Goal: Ask a question

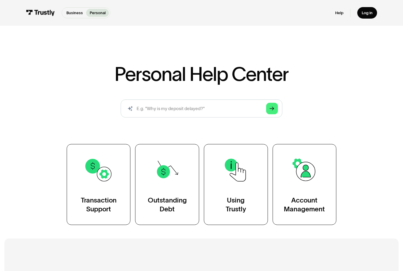
click at [92, 197] on div "Transaction Support" at bounding box center [99, 204] width 36 height 18
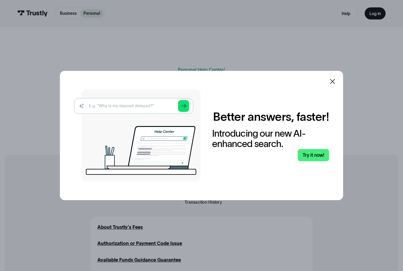
click at [329, 85] on icon at bounding box center [332, 81] width 7 height 7
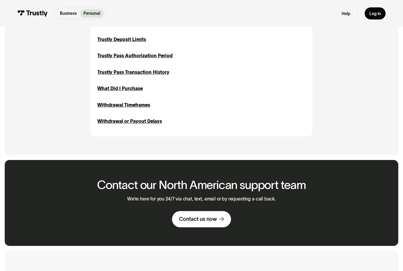
scroll to position [694, 0]
click at [194, 215] on div "Contact us now" at bounding box center [198, 218] width 38 height 7
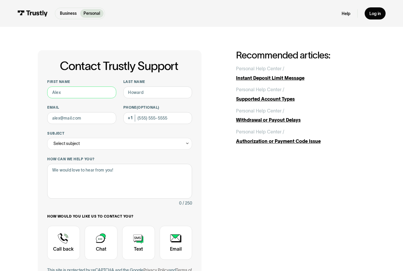
click at [62, 92] on input "First name" at bounding box center [81, 92] width 69 height 12
type input "Gwe"
click at [136, 93] on input "Last name" at bounding box center [157, 92] width 69 height 12
type input "n"
click at [132, 94] on input "n" at bounding box center [157, 92] width 69 height 12
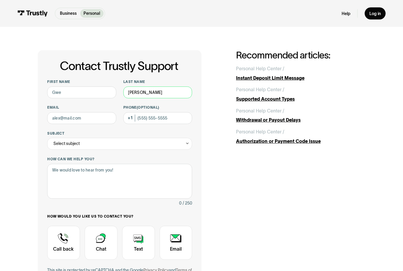
type input "Adams"
click at [55, 116] on input "Email" at bounding box center [81, 118] width 69 height 12
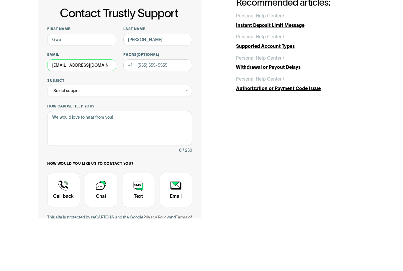
type input "gadams3702@yahoo.com"
click at [144, 112] on input "Phone (Optional)" at bounding box center [157, 118] width 69 height 12
type input "(650) 804-2019"
click at [58, 140] on div "Select subject" at bounding box center [66, 143] width 26 height 7
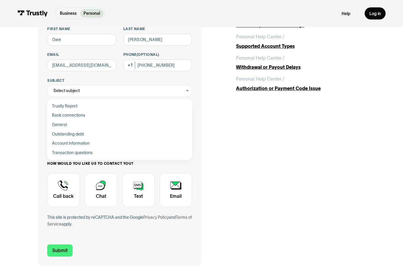
click at [185, 90] on icon "Contact Trustly Support" at bounding box center [187, 90] width 4 height 4
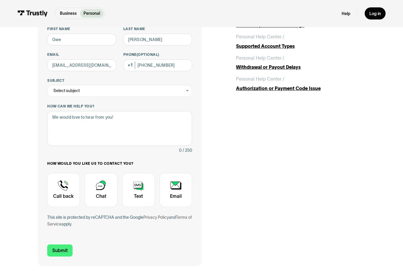
click at [188, 91] on icon "Contact Trustly Support" at bounding box center [187, 90] width 4 height 4
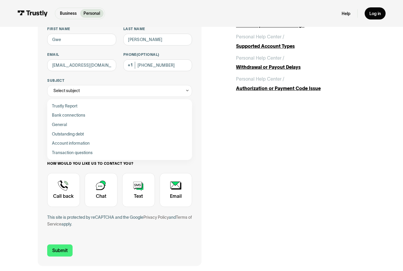
scroll to position [44, 0]
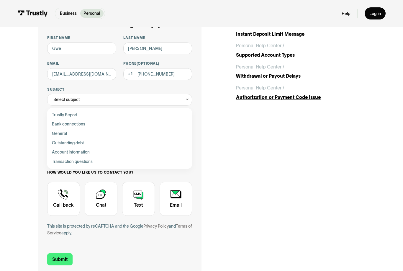
click at [61, 123] on div "Contact Trustly Support" at bounding box center [120, 124] width 140 height 9
type input "**********"
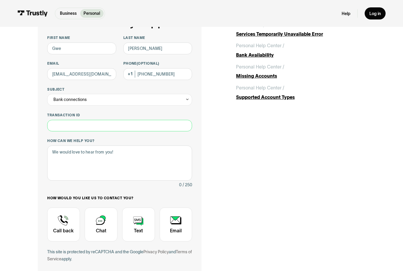
click at [58, 128] on input "Transaction ID" at bounding box center [119, 126] width 145 height 12
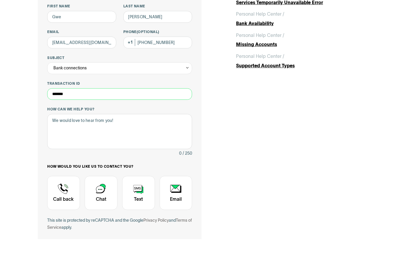
type input "*******"
click at [57, 146] on textarea "How can we help you?" at bounding box center [119, 163] width 145 height 35
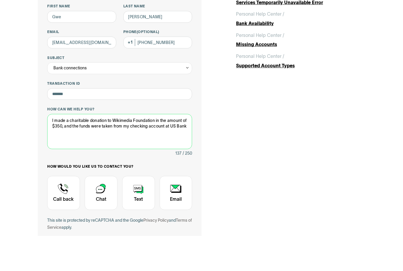
scroll to position [40, 0]
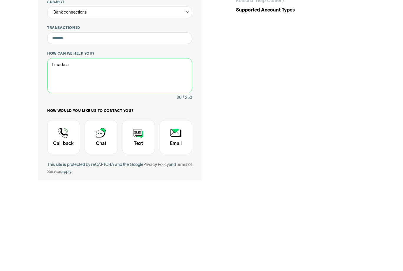
type textarea "I made"
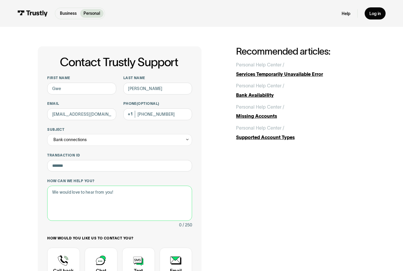
scroll to position [0, 0]
